Goal: Task Accomplishment & Management: Complete application form

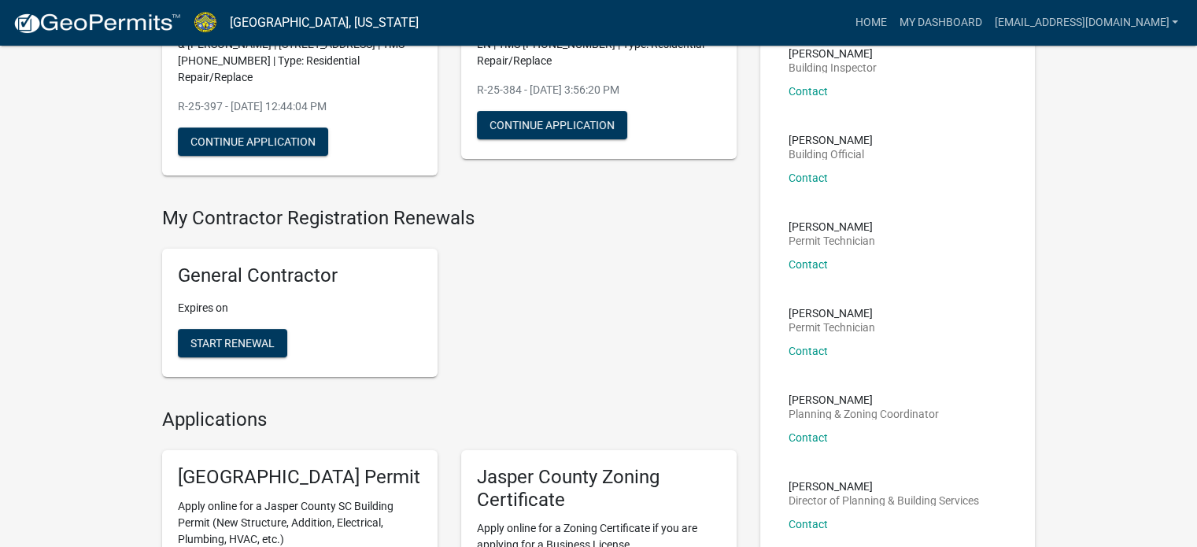
scroll to position [79, 0]
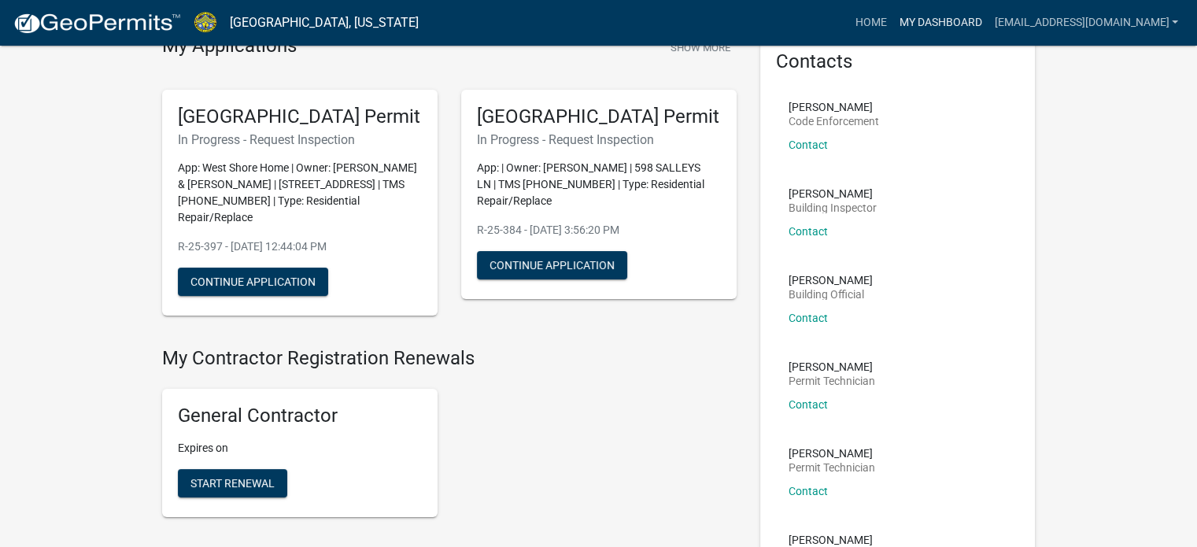
click at [920, 21] on link "My Dashboard" at bounding box center [939, 23] width 95 height 30
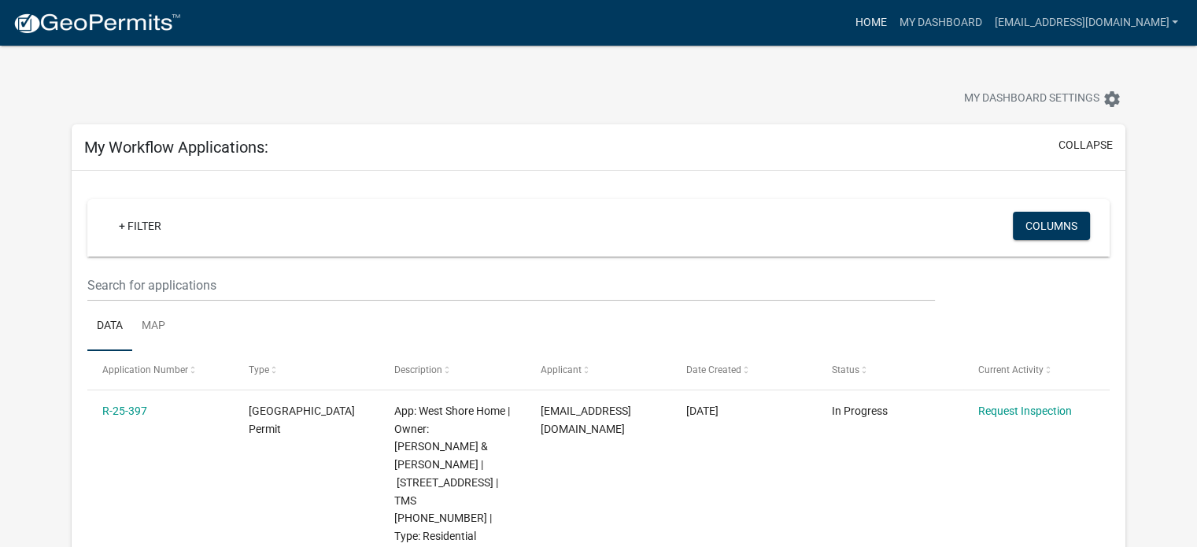
click at [855, 22] on link "Home" at bounding box center [870, 23] width 44 height 30
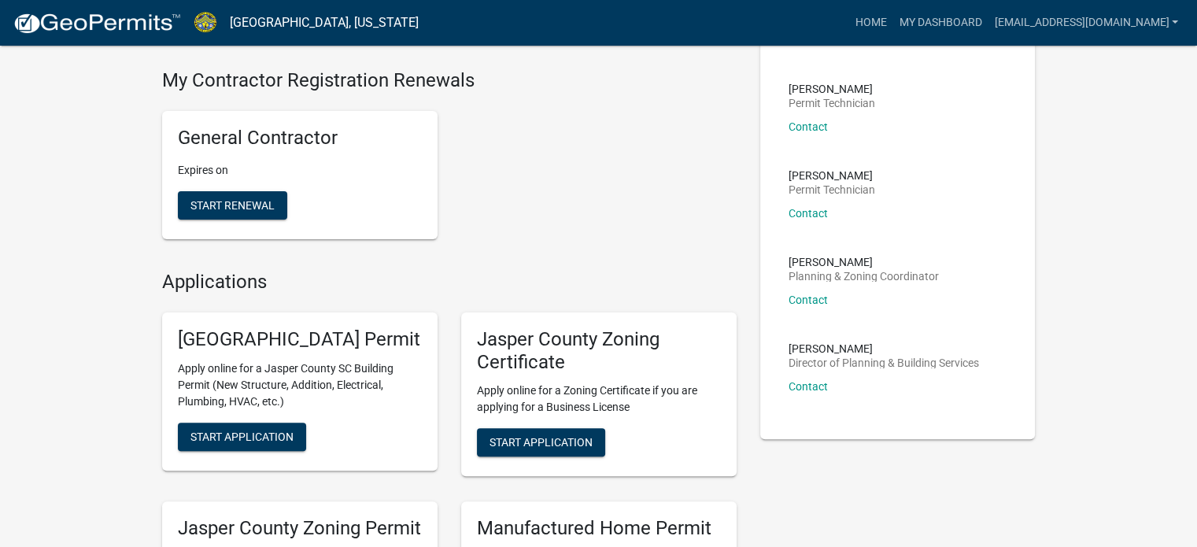
scroll to position [472, 0]
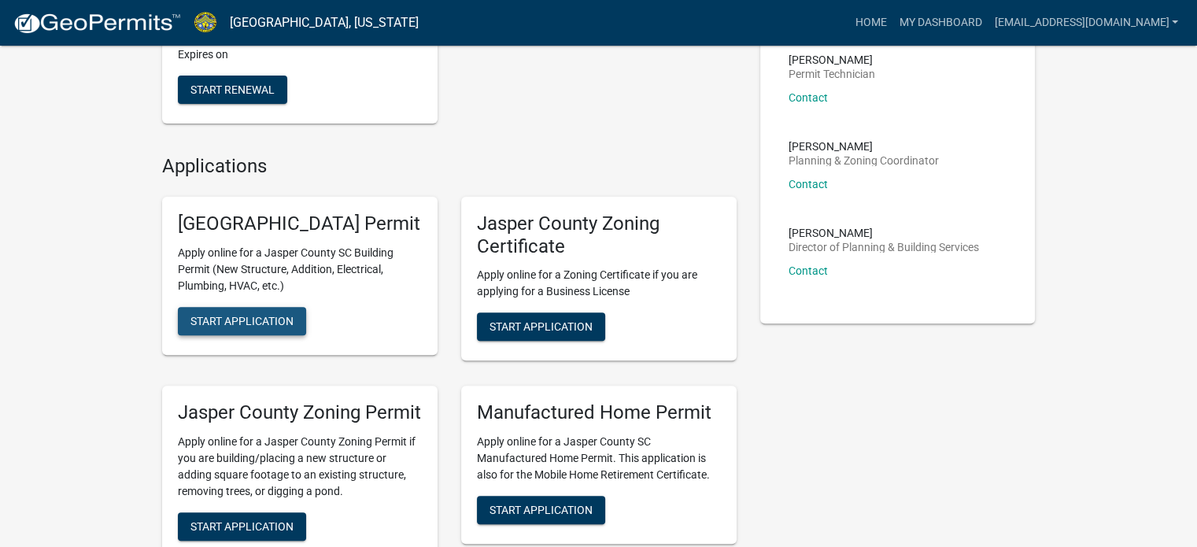
click at [267, 327] on span "Start Application" at bounding box center [241, 320] width 103 height 13
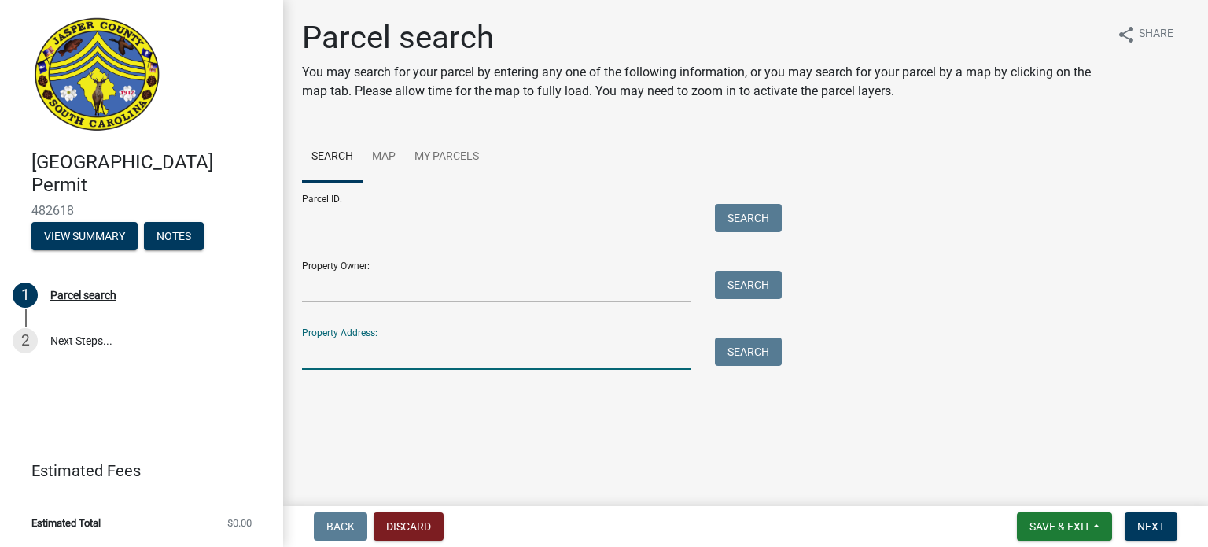
click at [337, 363] on input "Property Address:" at bounding box center [496, 354] width 389 height 32
type input "368 Holiday"
click at [767, 355] on button "Search" at bounding box center [748, 352] width 67 height 28
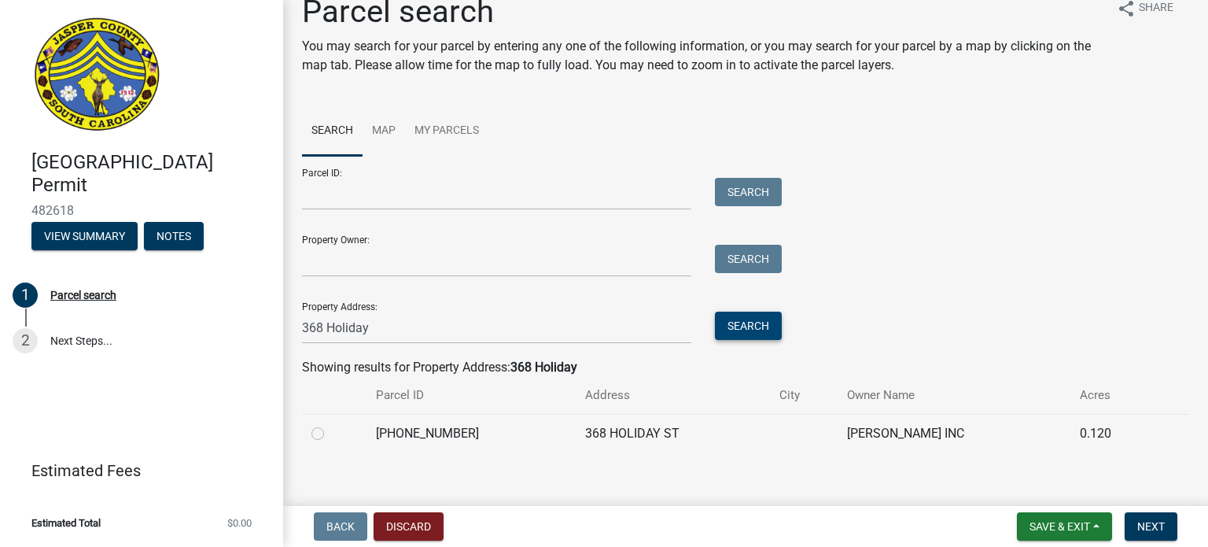
scroll to position [39, 0]
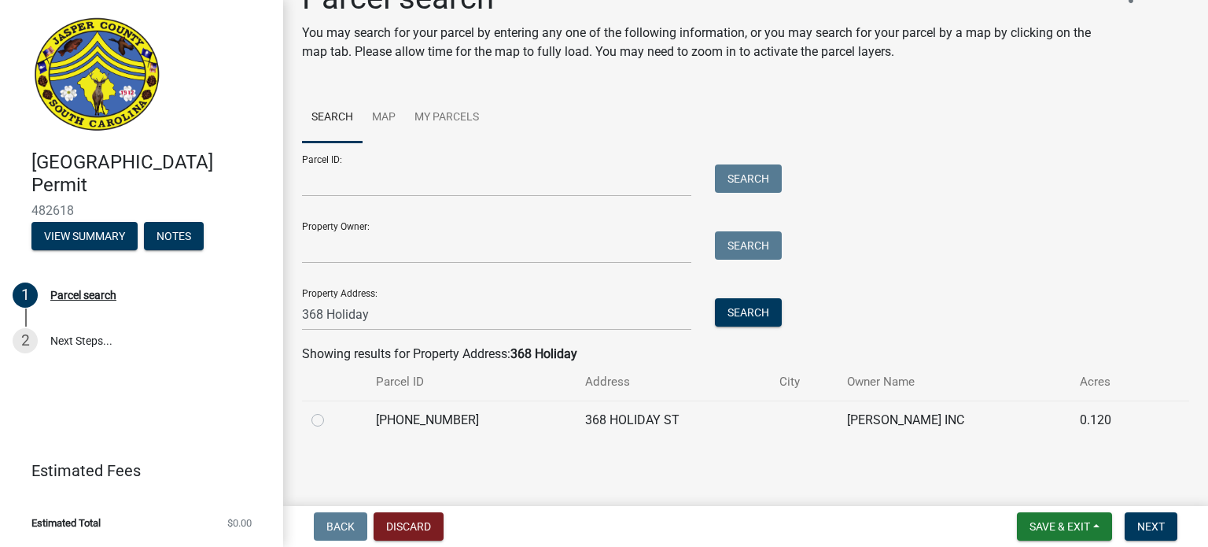
click at [330, 411] on label at bounding box center [330, 411] width 0 height 0
click at [330, 419] on input "radio" at bounding box center [335, 416] width 10 height 10
radio input "true"
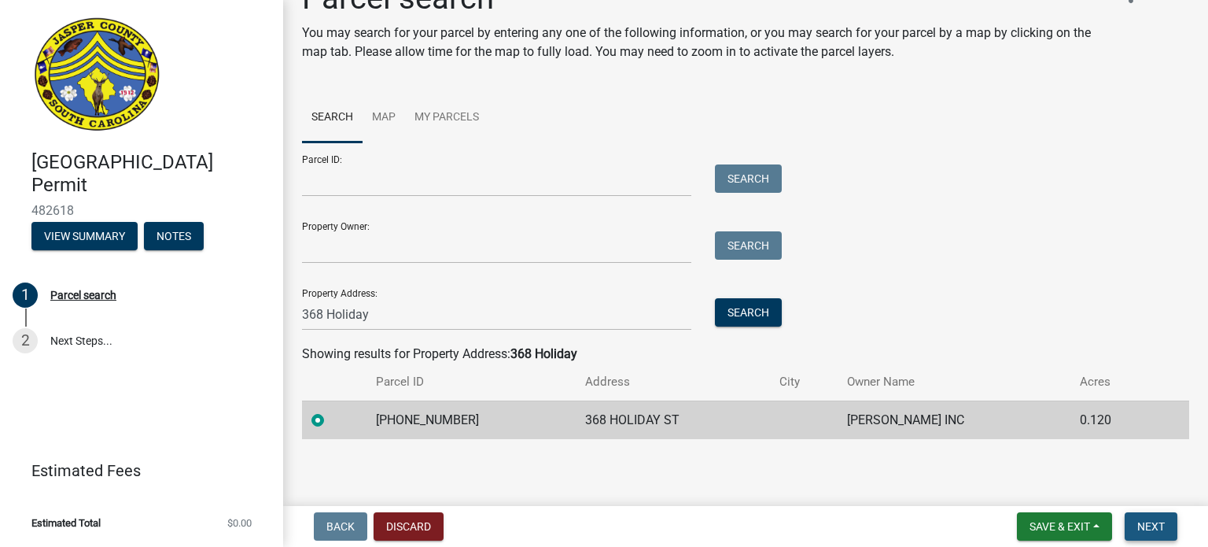
click at [1155, 522] on span "Next" at bounding box center [1152, 526] width 28 height 13
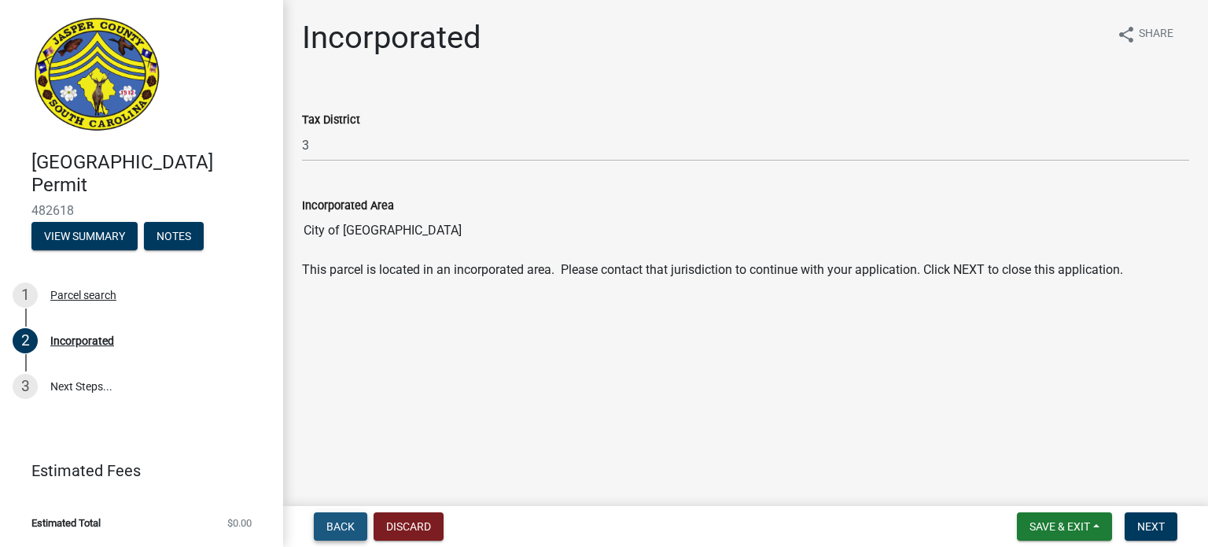
click at [341, 523] on span "Back" at bounding box center [341, 526] width 28 height 13
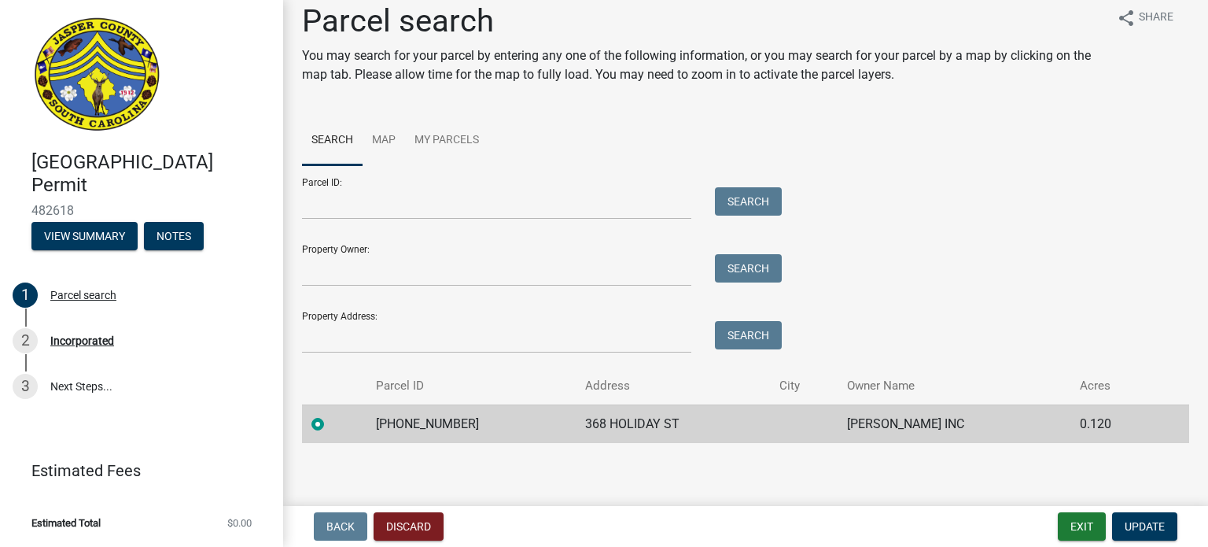
scroll to position [20, 0]
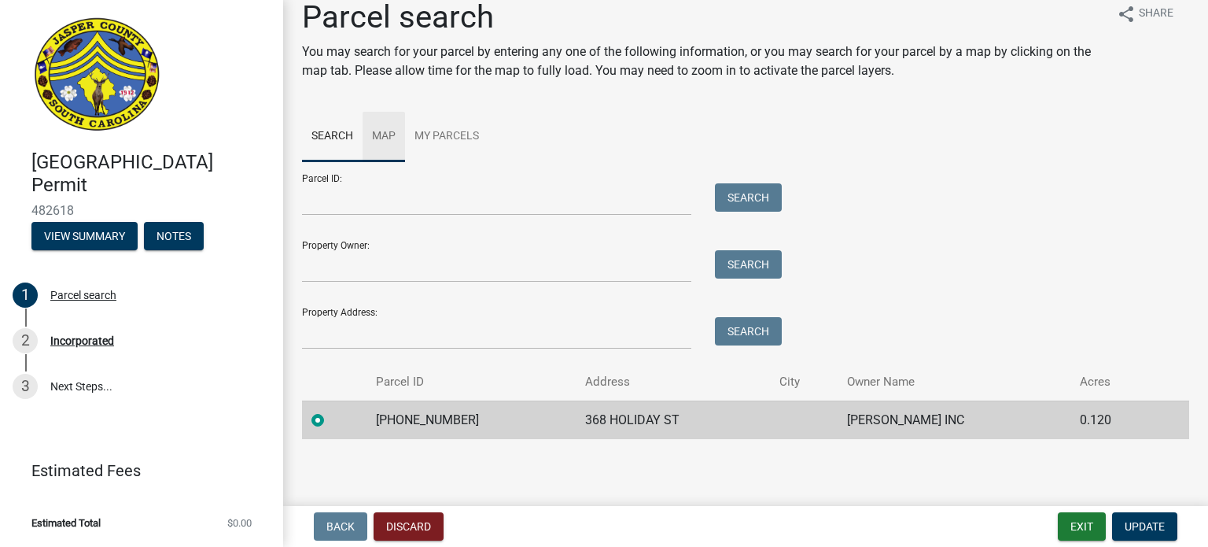
click at [383, 131] on link "Map" at bounding box center [384, 137] width 42 height 50
